Goal: Task Accomplishment & Management: Complete application form

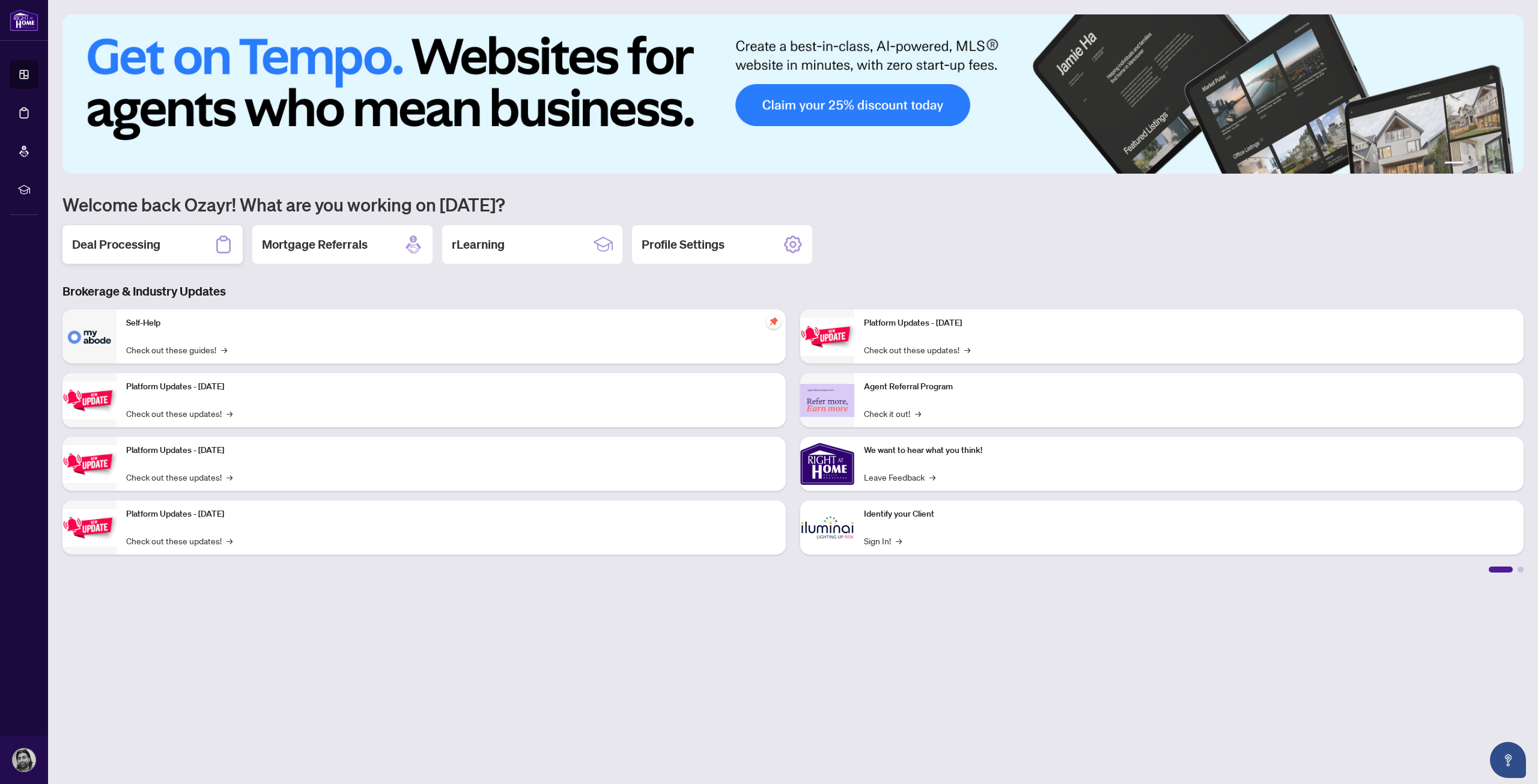
click at [179, 234] on div "Deal Processing" at bounding box center [153, 245] width 180 height 39
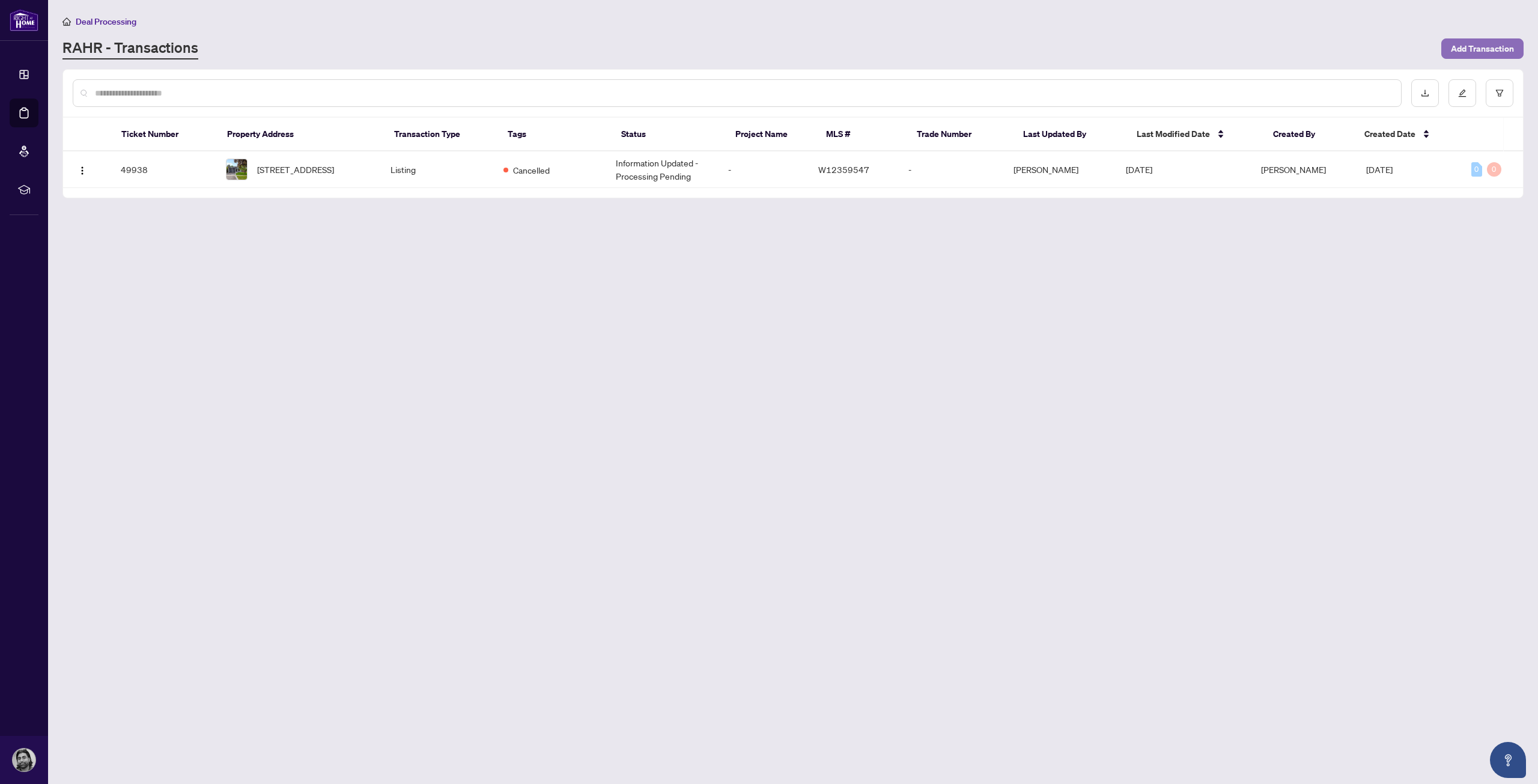
click at [1504, 51] on span "Add Transaction" at bounding box center [1482, 48] width 63 height 19
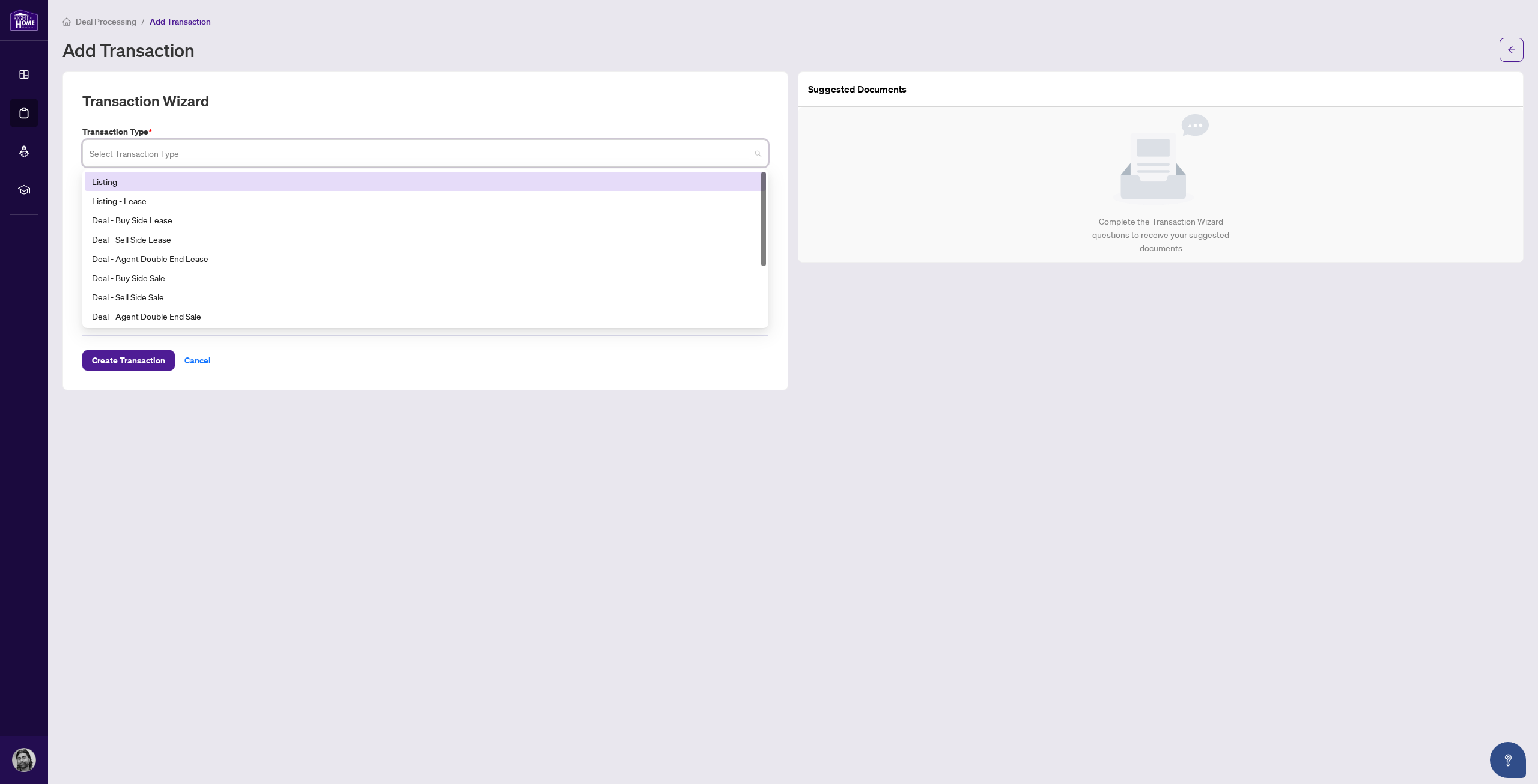
click at [317, 157] on input "search" at bounding box center [420, 155] width 661 height 27
click at [347, 117] on div "Transaction Wizard" at bounding box center [426, 108] width 686 height 34
